Goal: Task Accomplishment & Management: Manage account settings

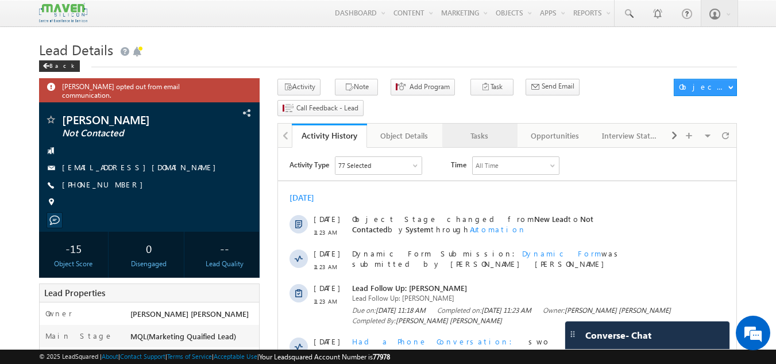
click at [486, 124] on link "Tasks" at bounding box center [479, 136] width 75 height 24
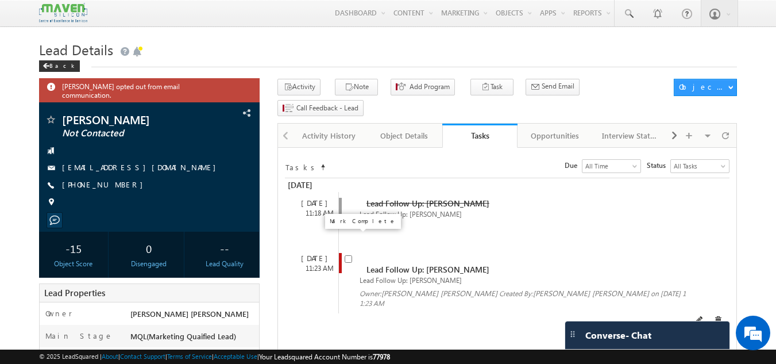
click at [350, 255] on input "checkbox" at bounding box center [348, 258] width 7 height 7
checkbox input "false"
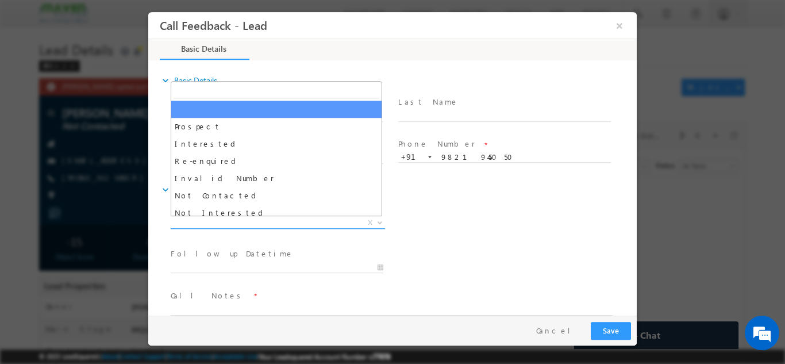
click at [244, 225] on span "X" at bounding box center [278, 222] width 214 height 11
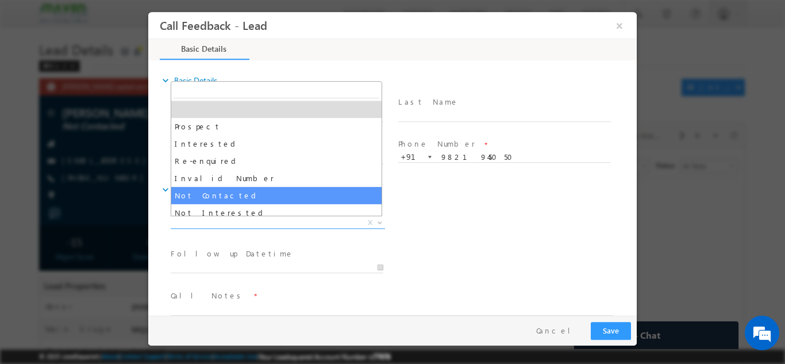
select select "Not Contacted"
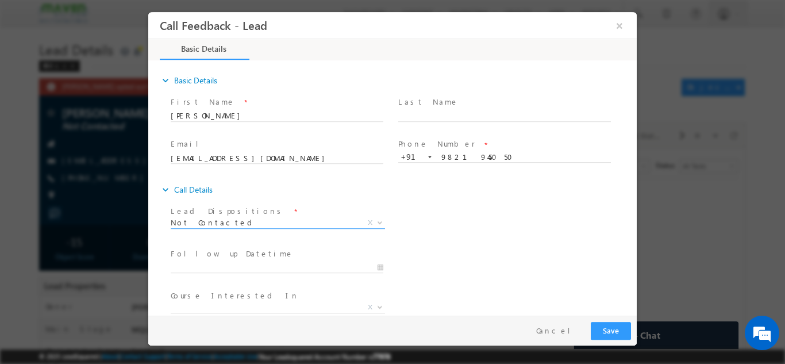
scroll to position [61, 0]
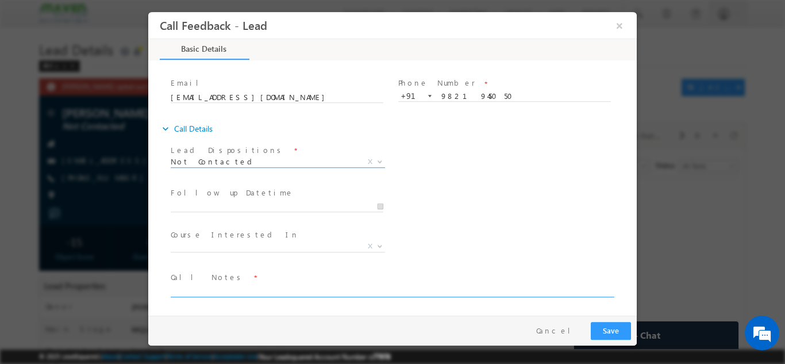
click at [223, 295] on textarea at bounding box center [392, 289] width 442 height 13
type textarea "dnp"
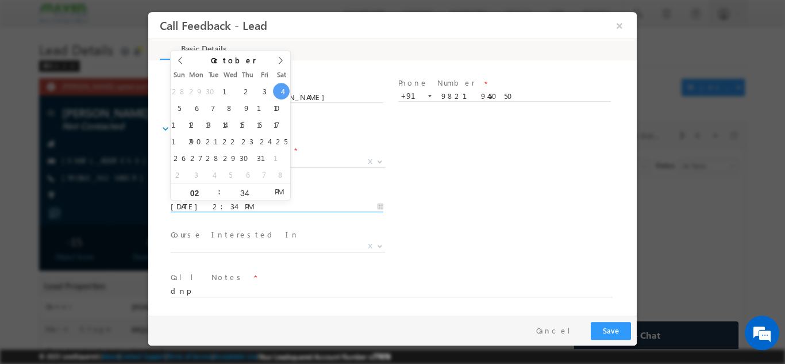
click at [252, 201] on input "[DATE] 2:34 PM" at bounding box center [277, 206] width 213 height 11
type input "[DATE] 2:34 PM"
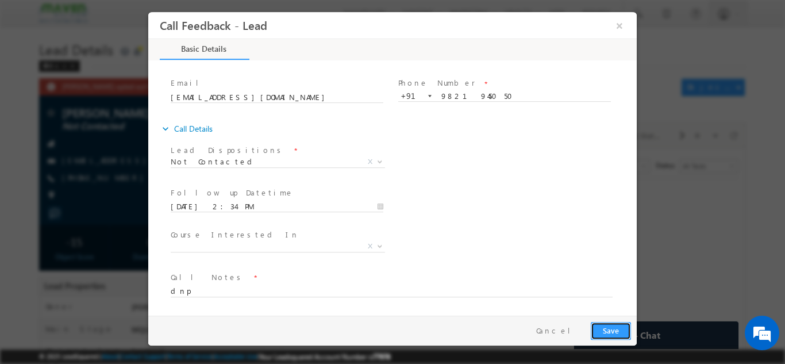
click at [611, 324] on button "Save" at bounding box center [611, 330] width 40 height 18
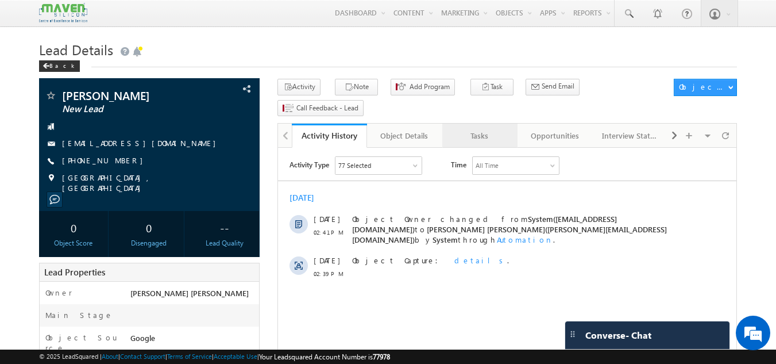
click at [485, 129] on div "Tasks" at bounding box center [480, 136] width 56 height 14
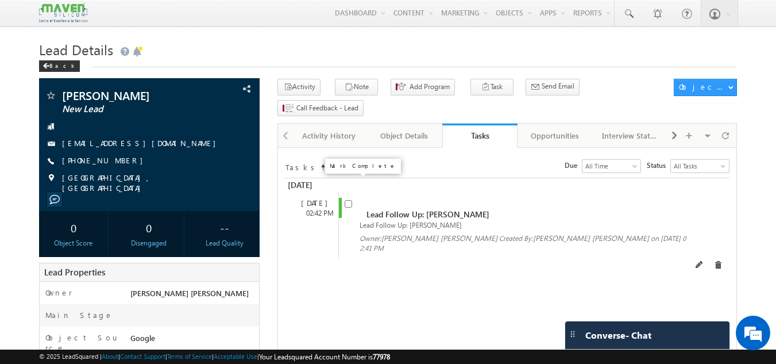
click at [347, 200] on input "checkbox" at bounding box center [348, 203] width 7 height 7
checkbox input "false"
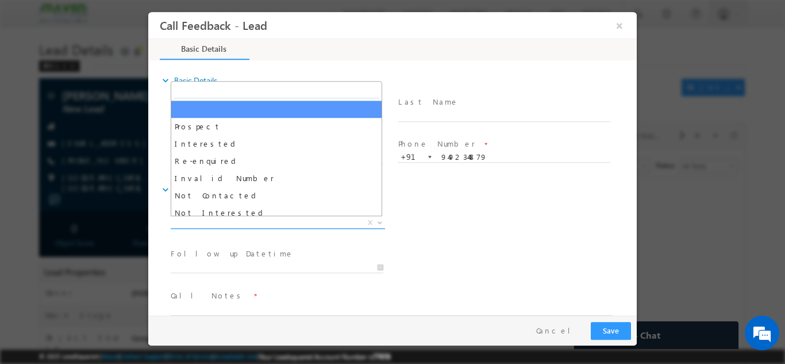
click at [265, 222] on span "X" at bounding box center [278, 222] width 214 height 11
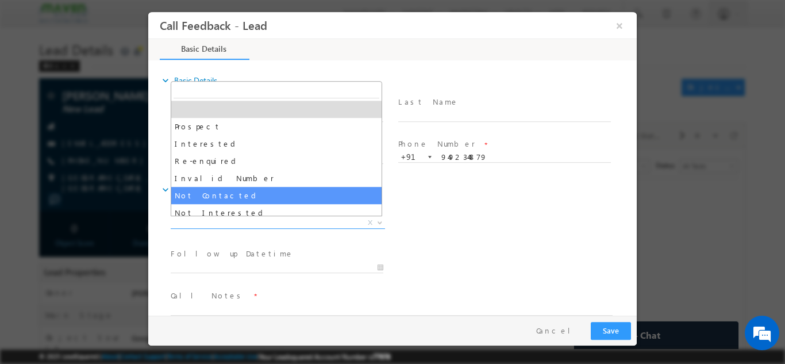
select select "Not Contacted"
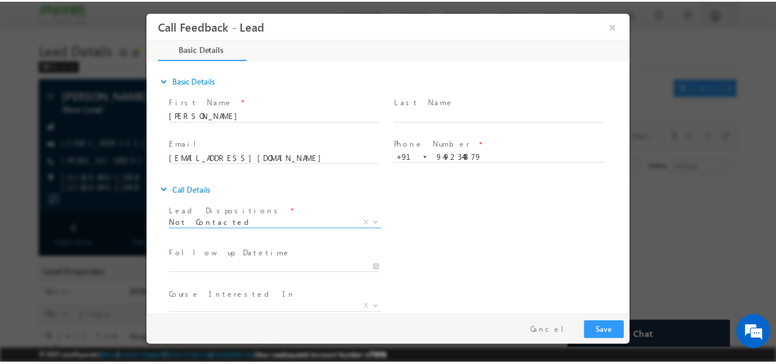
scroll to position [61, 0]
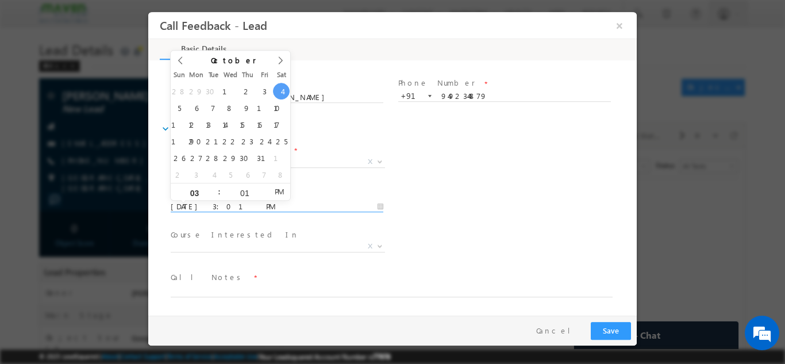
click at [244, 209] on input "04/10/2025 3:01 PM" at bounding box center [277, 206] width 213 height 11
type input "06/10/2025 3:01 PM"
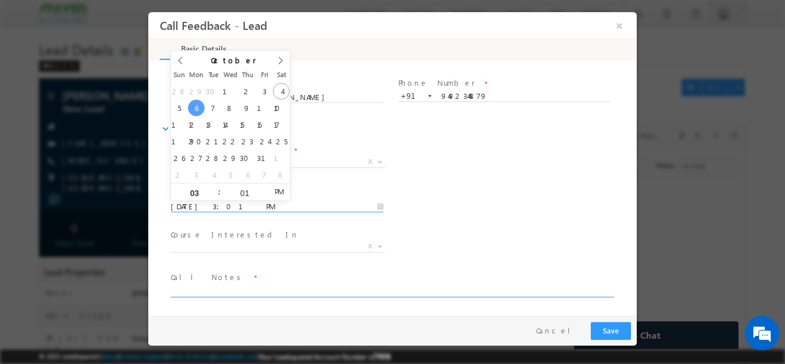
click at [221, 289] on textarea at bounding box center [392, 289] width 442 height 13
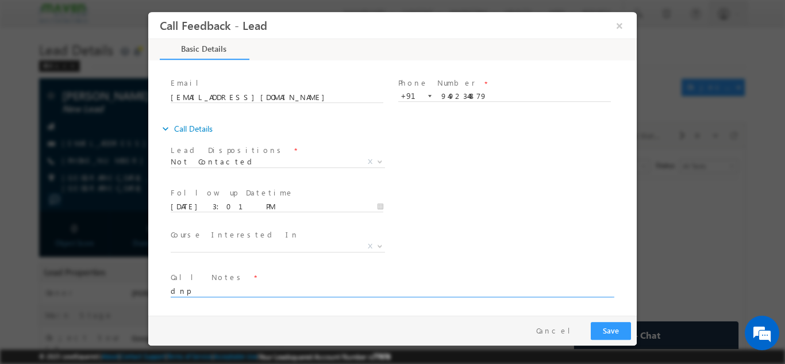
type textarea "dnp"
click at [608, 323] on button "Save" at bounding box center [611, 330] width 40 height 18
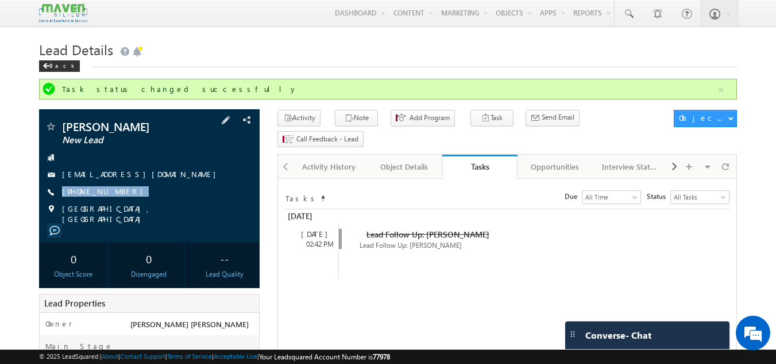
drag, startPoint x: 134, startPoint y: 194, endPoint x: 135, endPoint y: 207, distance: 12.7
click at [135, 207] on div "Nikith New Lead sri.sai9731@gmail.com +91-9492344879" at bounding box center [150, 172] width 210 height 103
copy div "+91-9492344879"
